Goal: Task Accomplishment & Management: Manage account settings

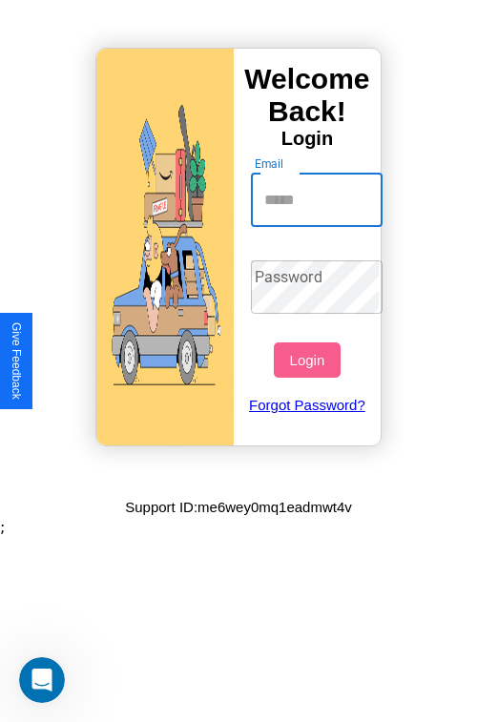
click at [318, 199] on input "Email" at bounding box center [317, 199] width 133 height 53
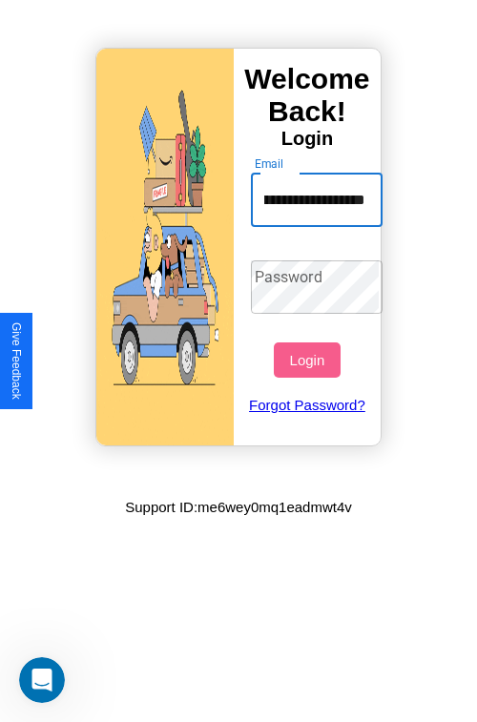
scroll to position [0, 55]
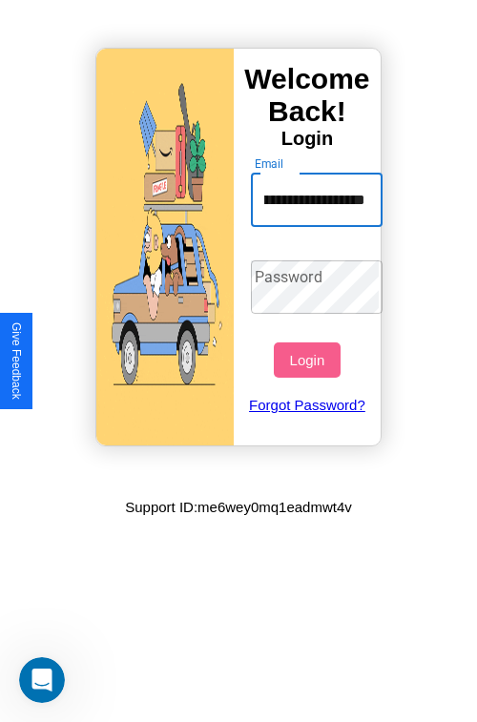
type input "**********"
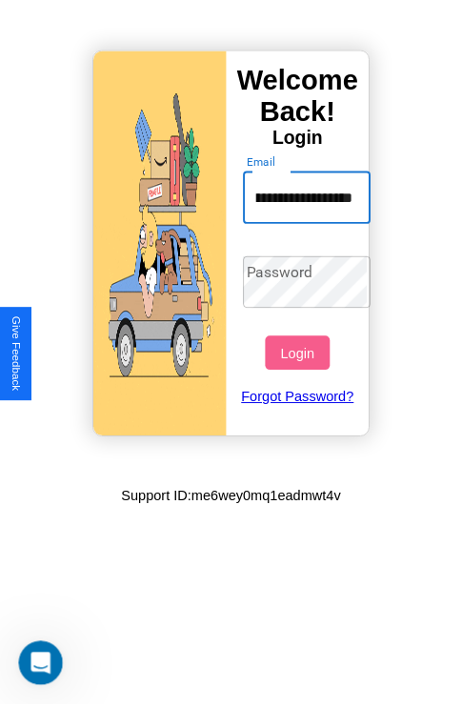
scroll to position [0, 0]
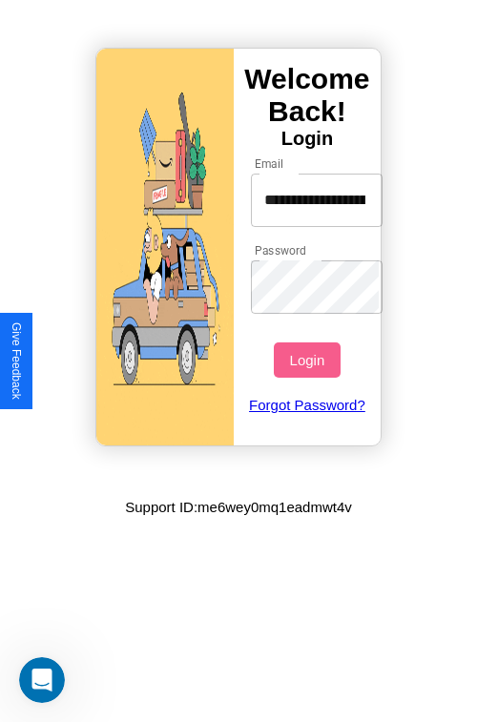
click at [309, 359] on button "Login" at bounding box center [307, 359] width 66 height 35
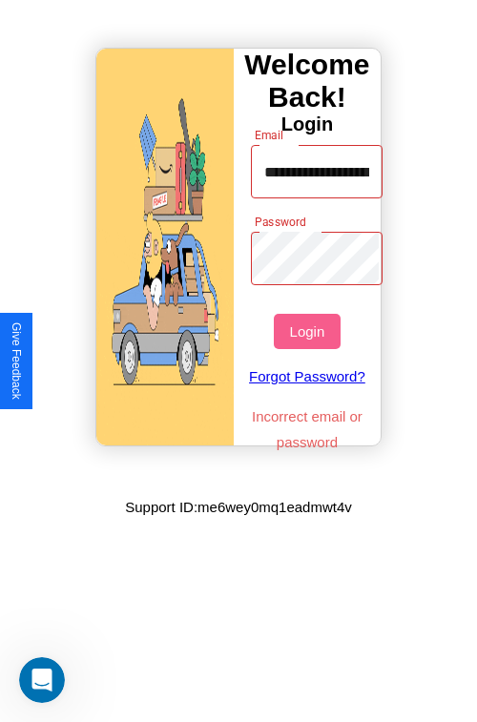
click at [309, 331] on button "Login" at bounding box center [307, 331] width 66 height 35
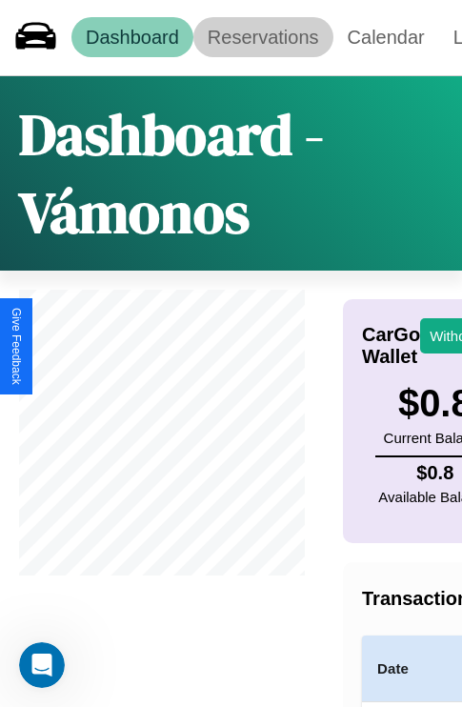
click at [263, 37] on link "Reservations" at bounding box center [264, 37] width 140 height 40
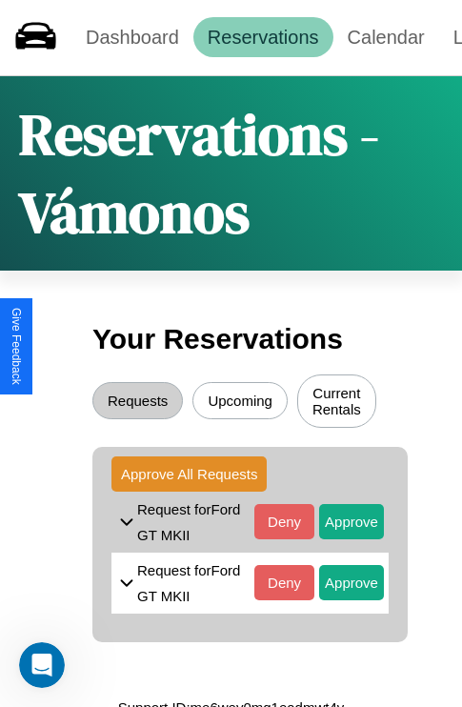
scroll to position [22, 0]
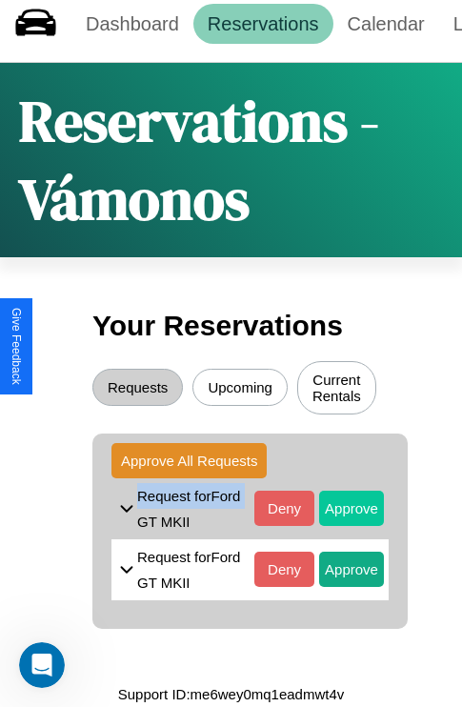
click at [337, 502] on button "Approve" at bounding box center [351, 508] width 65 height 35
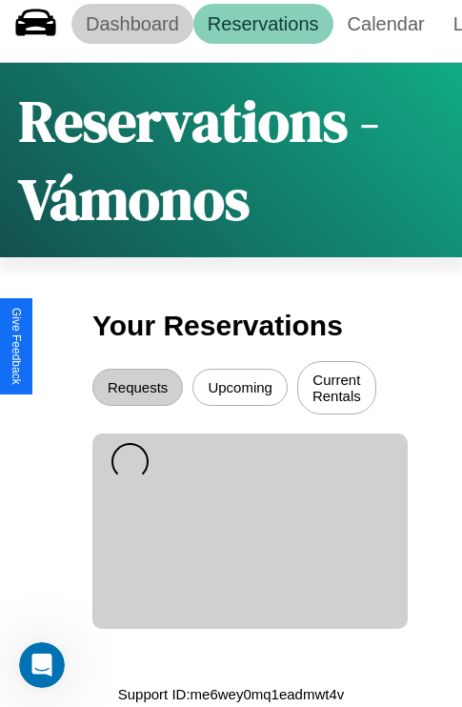
click at [132, 17] on link "Dashboard" at bounding box center [132, 24] width 122 height 40
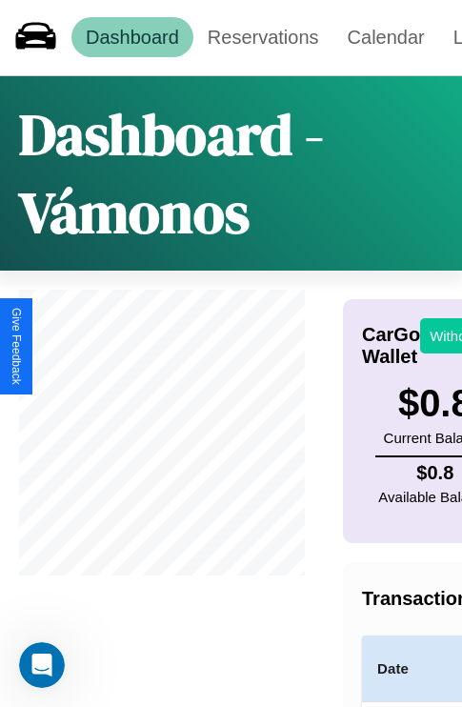
click at [448, 336] on button "Withdraw" at bounding box center [459, 335] width 79 height 35
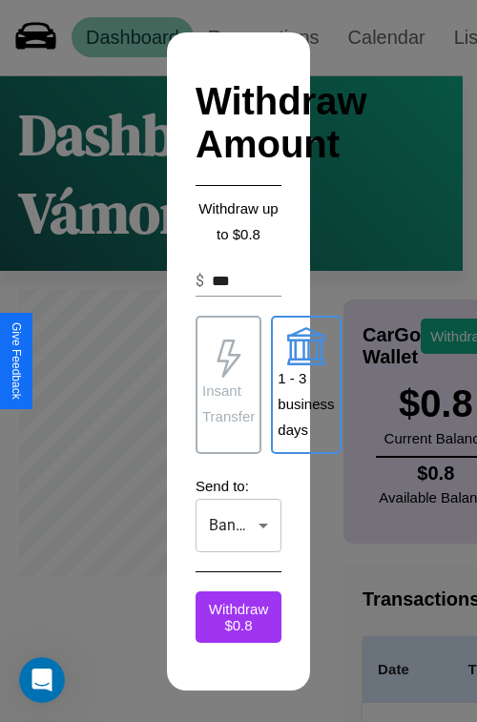
click at [305, 384] on p "1 - 3 business days" at bounding box center [305, 403] width 56 height 77
click at [228, 384] on p "Insant Transfer" at bounding box center [228, 402] width 52 height 51
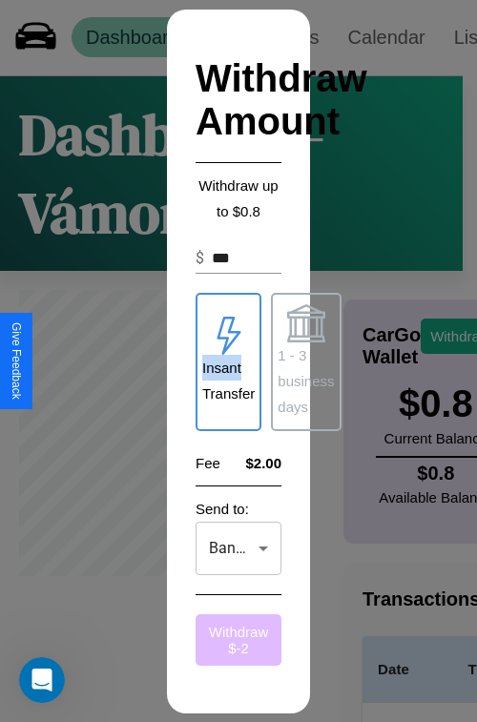
click at [238, 639] on button "Withdraw $ -2" at bounding box center [238, 639] width 86 height 51
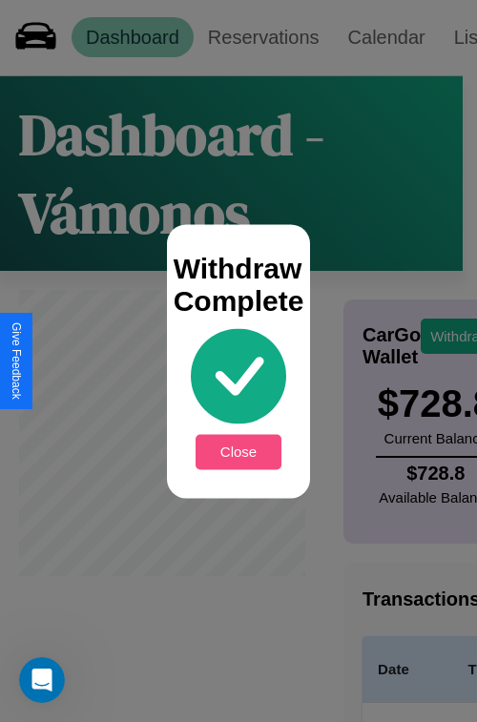
click at [238, 451] on button "Close" at bounding box center [238, 451] width 86 height 35
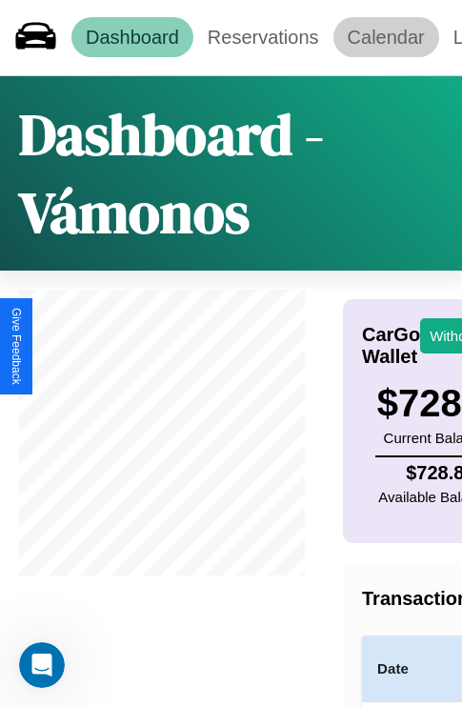
click at [386, 37] on link "Calendar" at bounding box center [387, 37] width 106 height 40
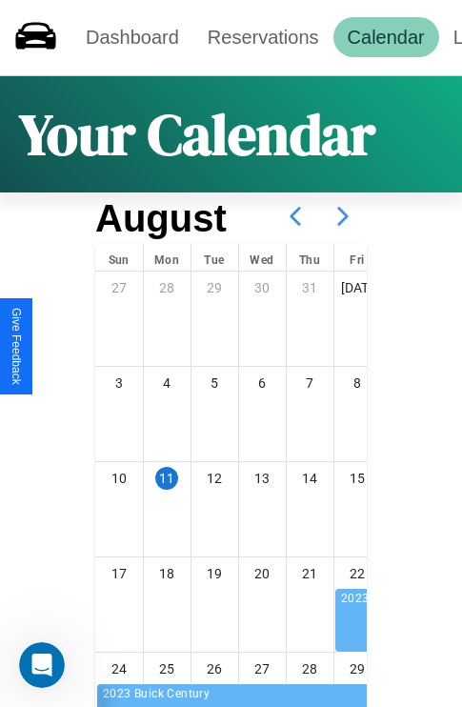
click at [343, 216] on icon at bounding box center [343, 217] width 48 height 48
